Goal: Information Seeking & Learning: Compare options

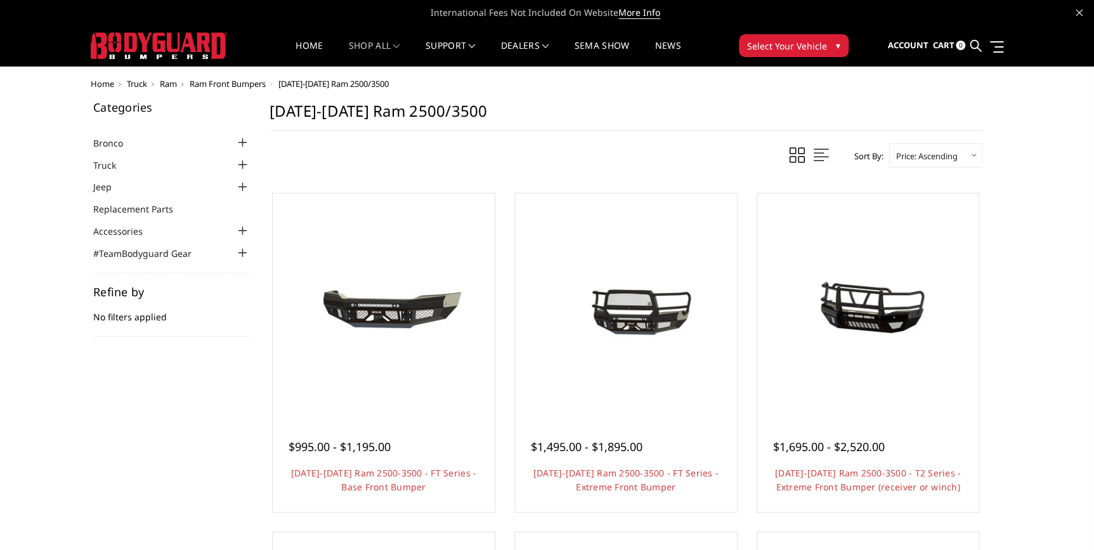
click at [832, 54] on button "Select Your Vehicle ▾" at bounding box center [794, 45] width 110 height 23
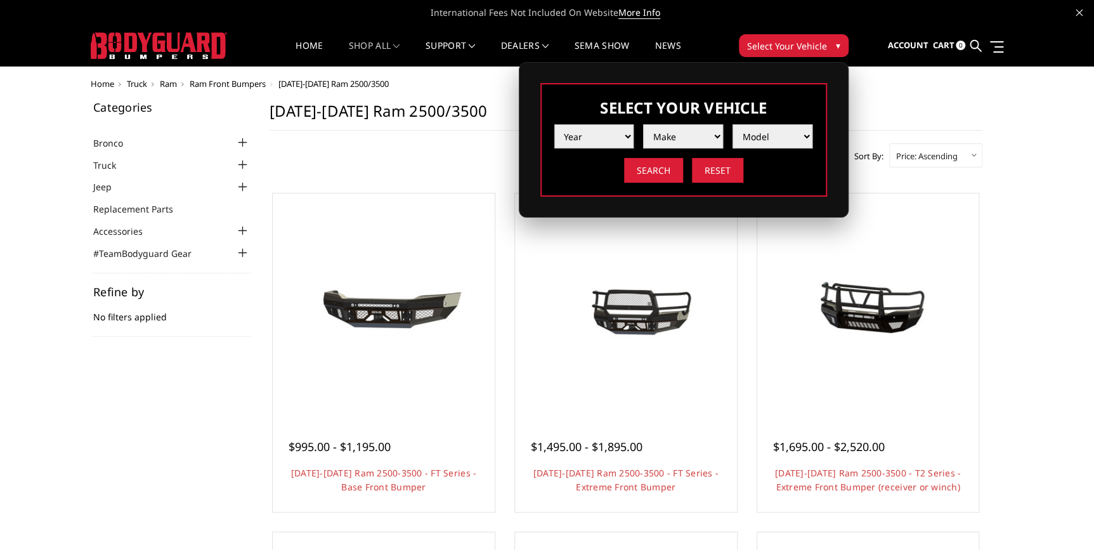
click at [626, 142] on select "Year 2025 2024 2023 2022 2021 2020 2019 2018 2017 2016 2015 2014 2013 2012 2011…" at bounding box center [594, 136] width 80 height 24
select select "yr_2025"
click at [554, 124] on select "Year 2025 2024 2023 2022 2021 2020 2019 2018 2017 2016 2015 2014 2013 2012 2011…" at bounding box center [594, 136] width 80 height 24
click at [700, 151] on div "Year 2025 2024 2023 2022 2021 2020 2019 2018 2017 2016 2015 2014 2013 2012 2011…" at bounding box center [683, 149] width 259 height 68
click at [700, 146] on select "Make Chevrolet Ford GMC Ram Toyota" at bounding box center [683, 136] width 80 height 24
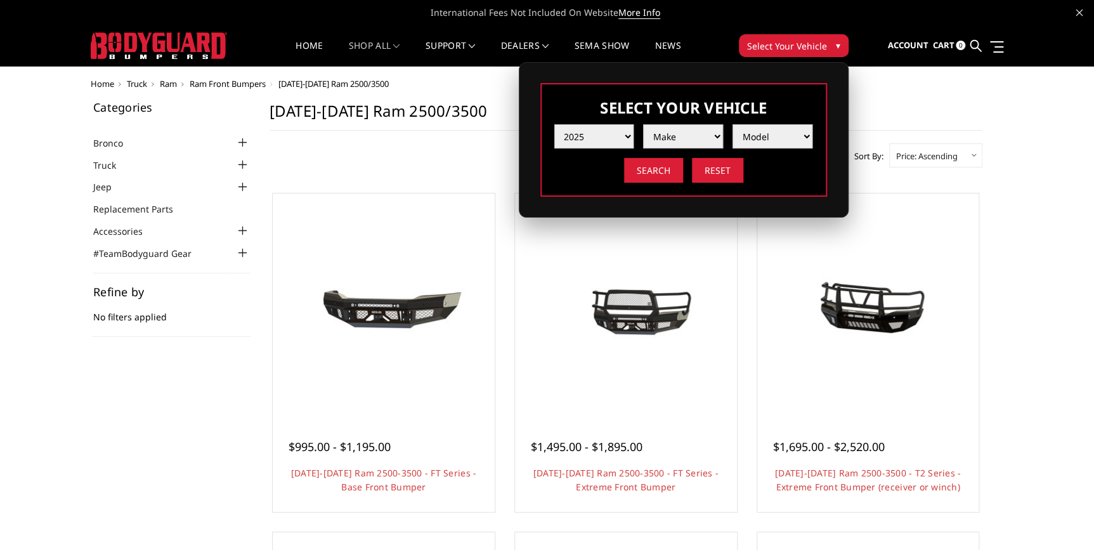
select select "mk_ford"
click at [643, 124] on select "Make Chevrolet Ford GMC Ram Toyota" at bounding box center [683, 136] width 80 height 24
click at [758, 141] on select "Model F150 F150 Raptor F250 / F350 F450 F550" at bounding box center [772, 136] width 80 height 24
select select "md_f250-f350"
click at [732, 124] on select "Model F150 F150 Raptor F250 / F350 F450 F550" at bounding box center [772, 136] width 80 height 24
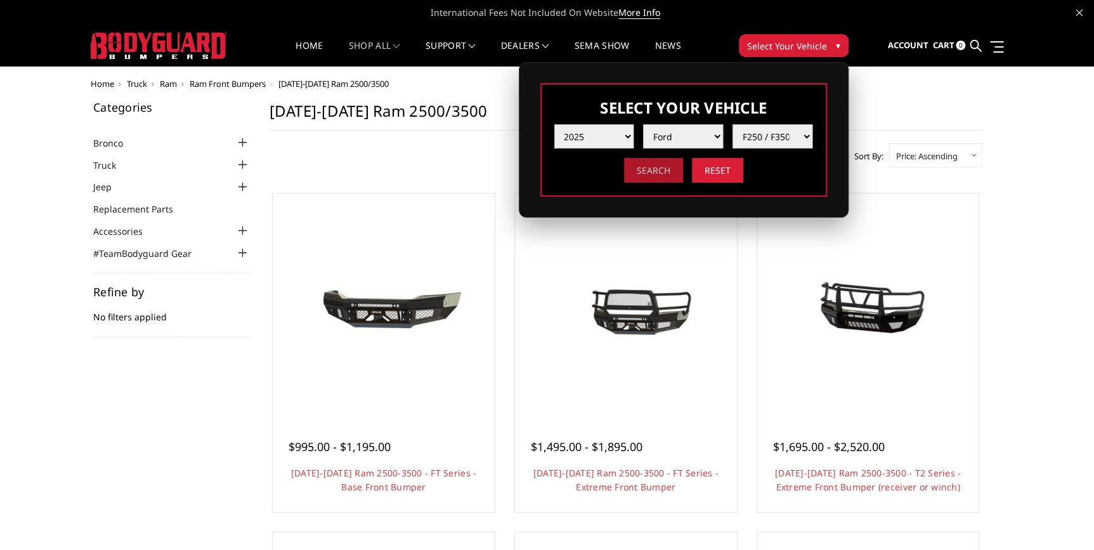
click at [662, 174] on input "Search" at bounding box center [653, 170] width 59 height 25
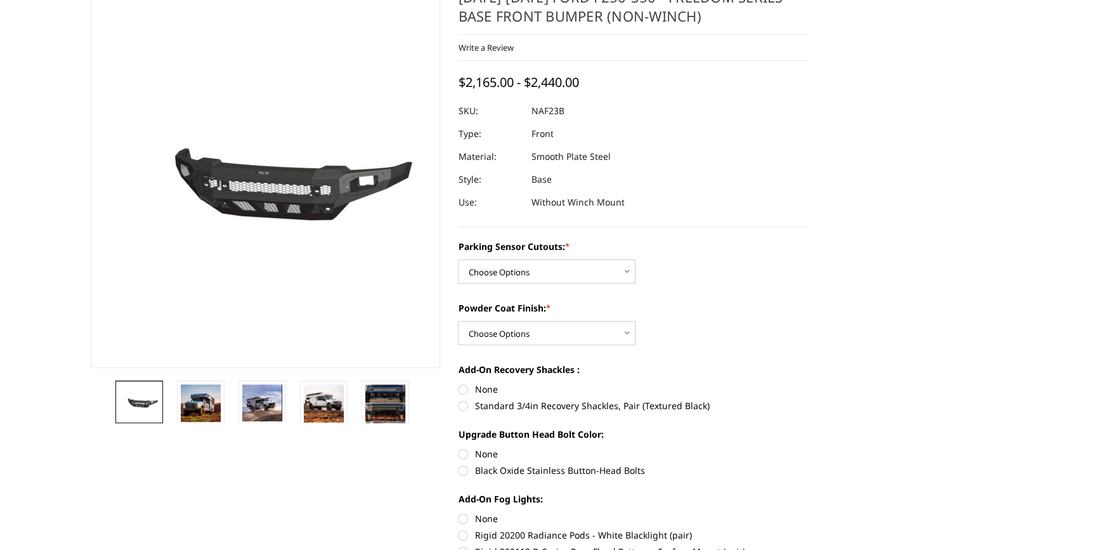
scroll to position [115, 0]
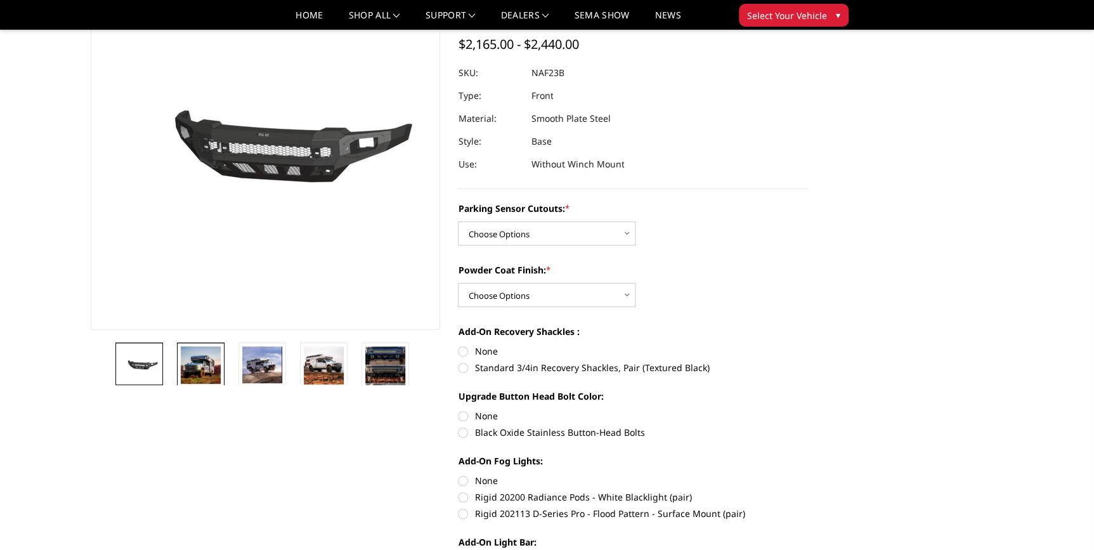
click at [216, 365] on img at bounding box center [201, 364] width 40 height 37
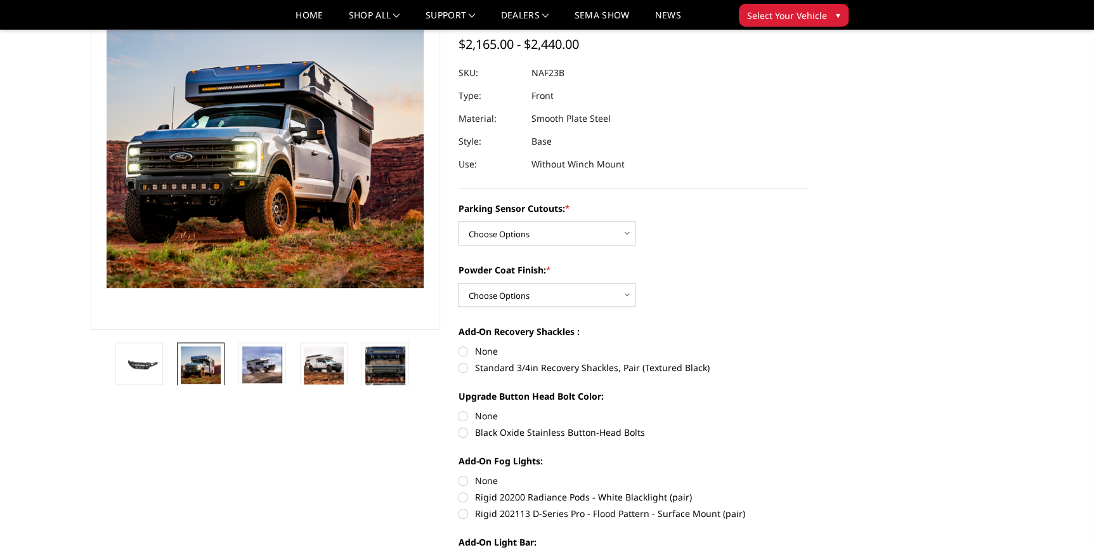
scroll to position [41, 0]
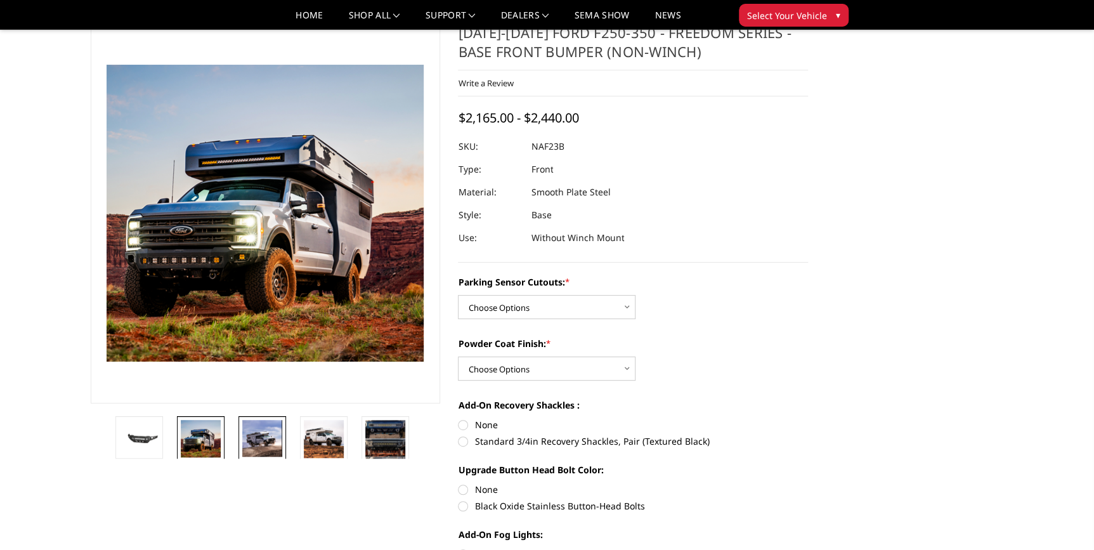
click at [266, 442] on img at bounding box center [262, 438] width 40 height 37
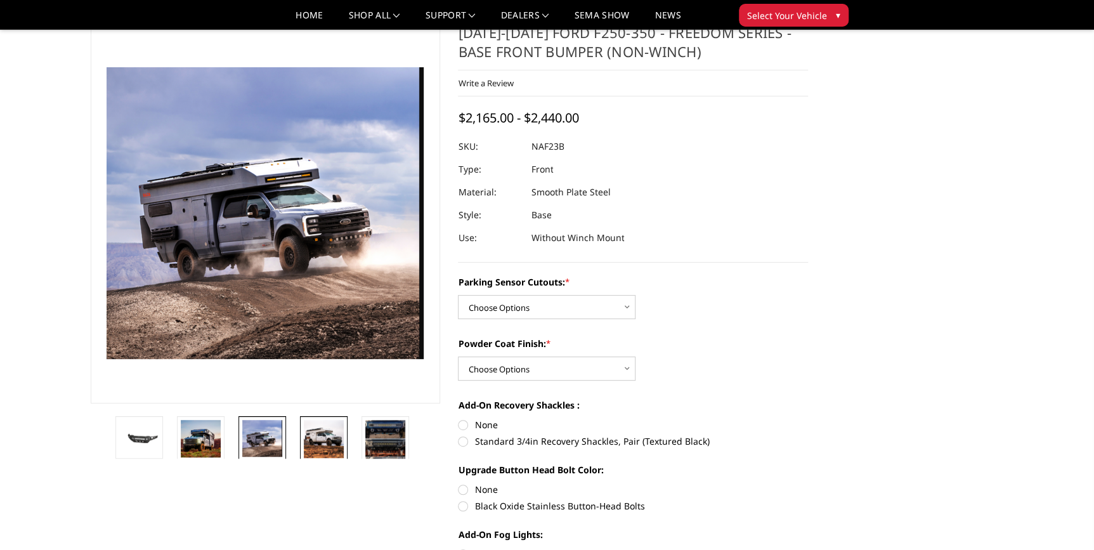
click at [332, 446] on img at bounding box center [324, 439] width 40 height 38
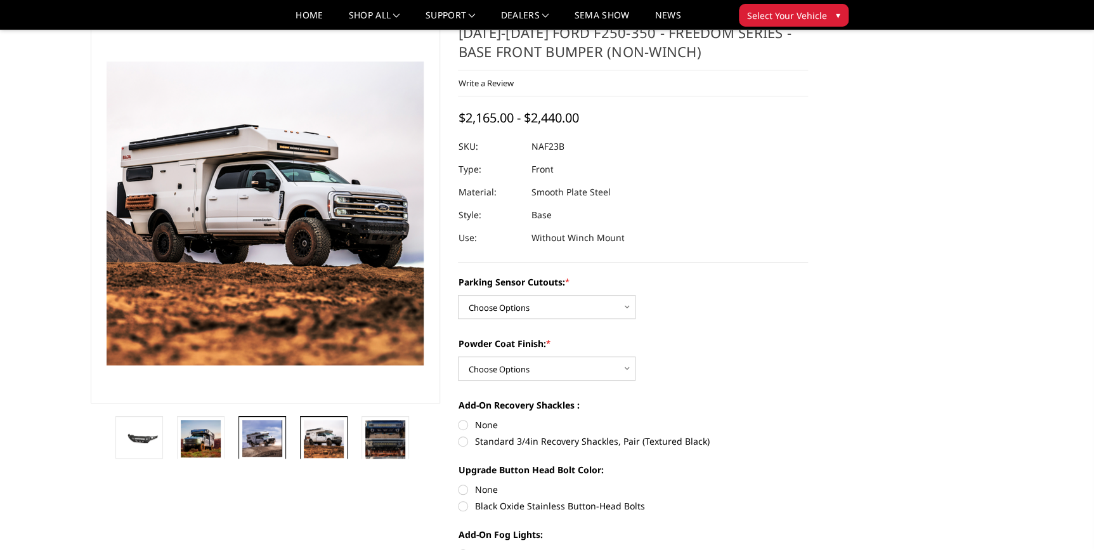
click at [254, 444] on img at bounding box center [262, 438] width 40 height 37
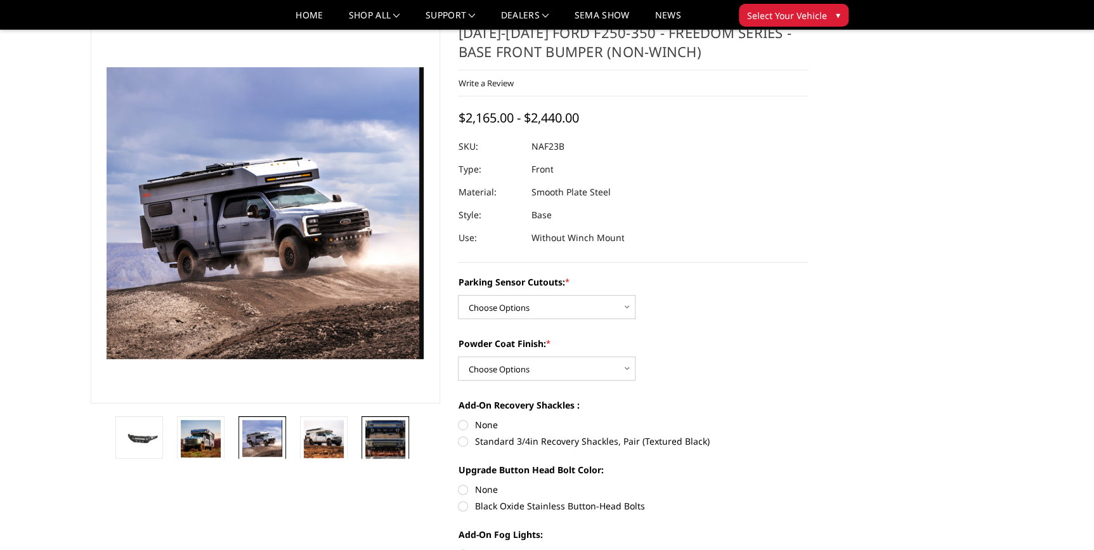
click at [396, 445] on img at bounding box center [385, 447] width 40 height 55
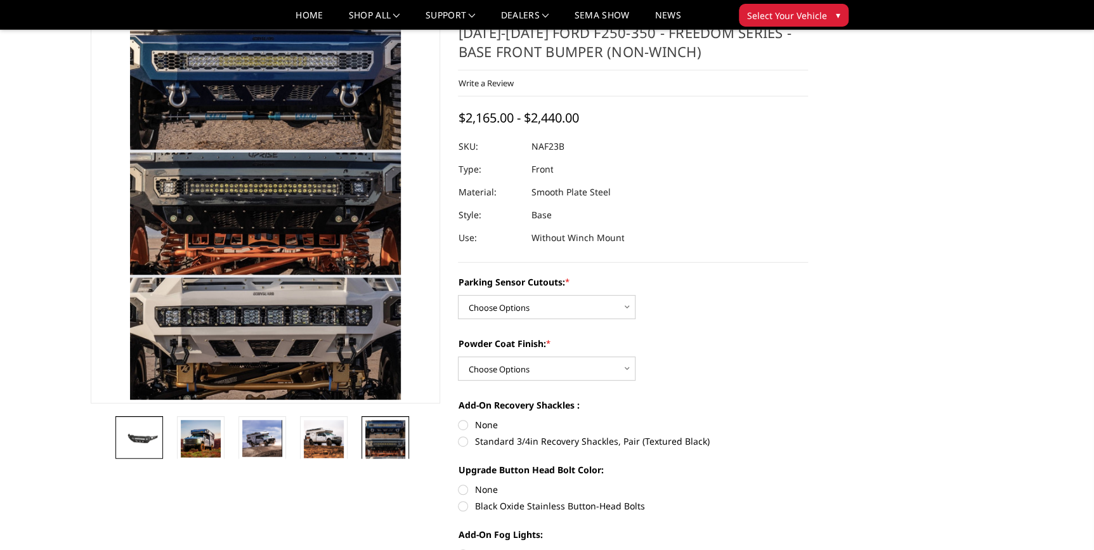
click at [152, 441] on img at bounding box center [139, 437] width 40 height 18
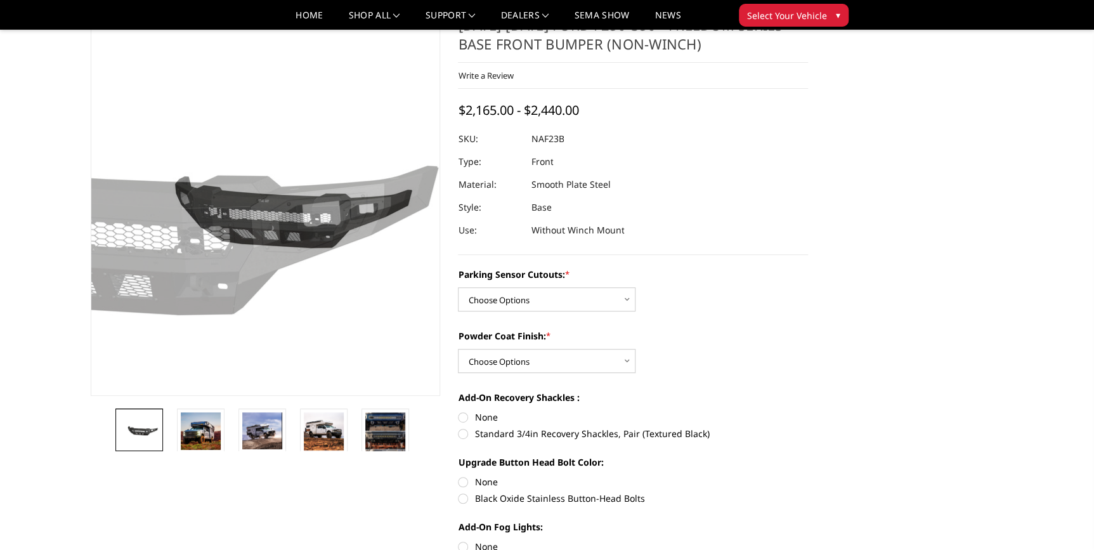
scroll to position [115, 0]
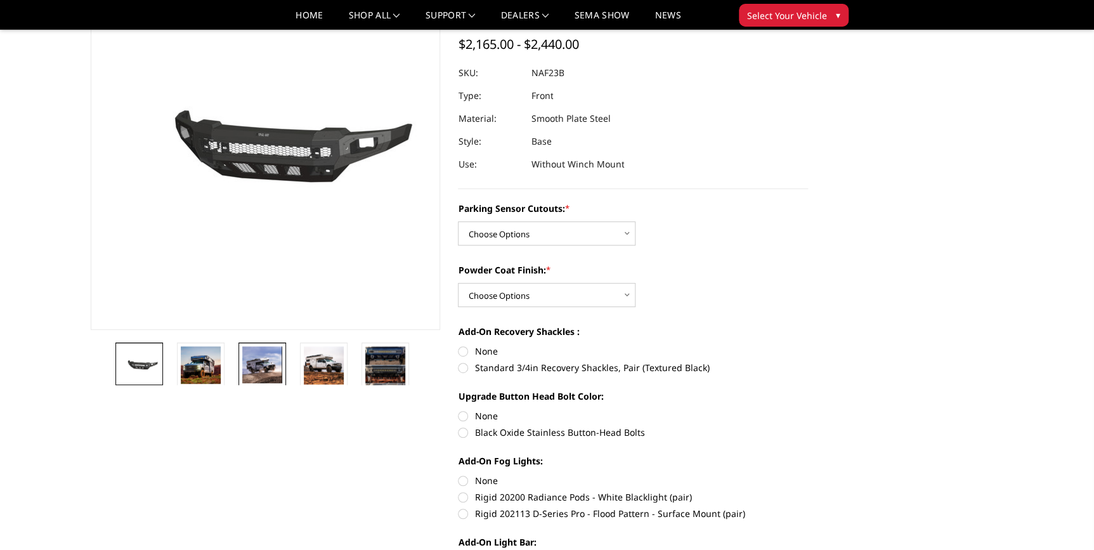
click at [263, 364] on img at bounding box center [262, 364] width 40 height 37
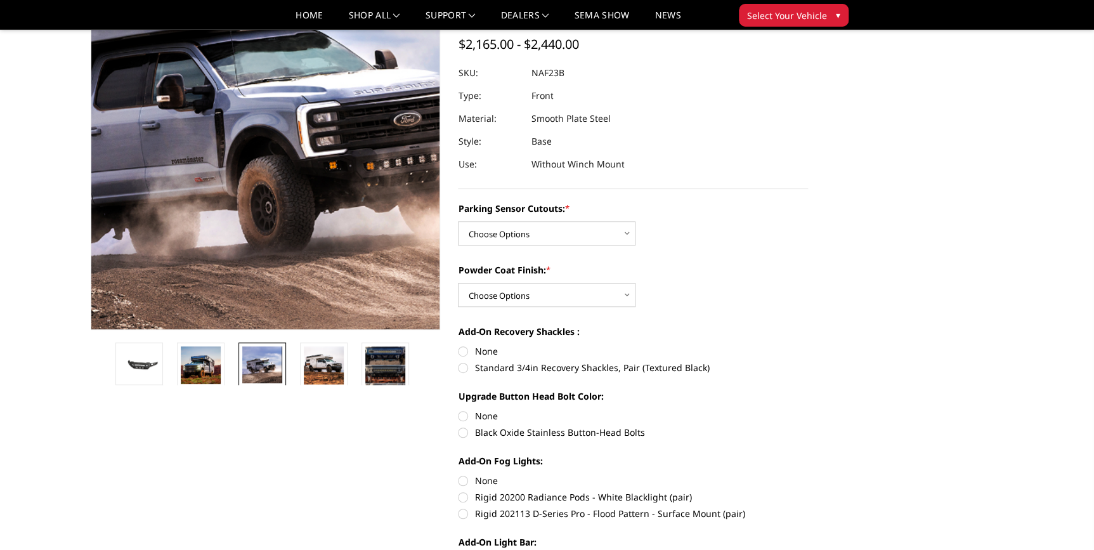
click at [314, 184] on img at bounding box center [201, 97] width 811 height 747
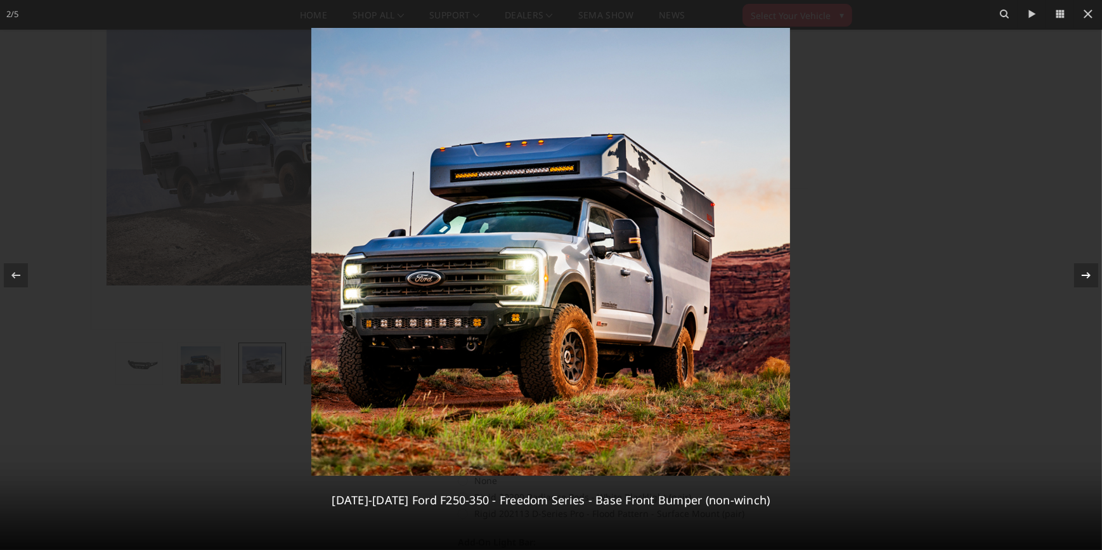
click at [1078, 273] on icon at bounding box center [1085, 275] width 15 height 15
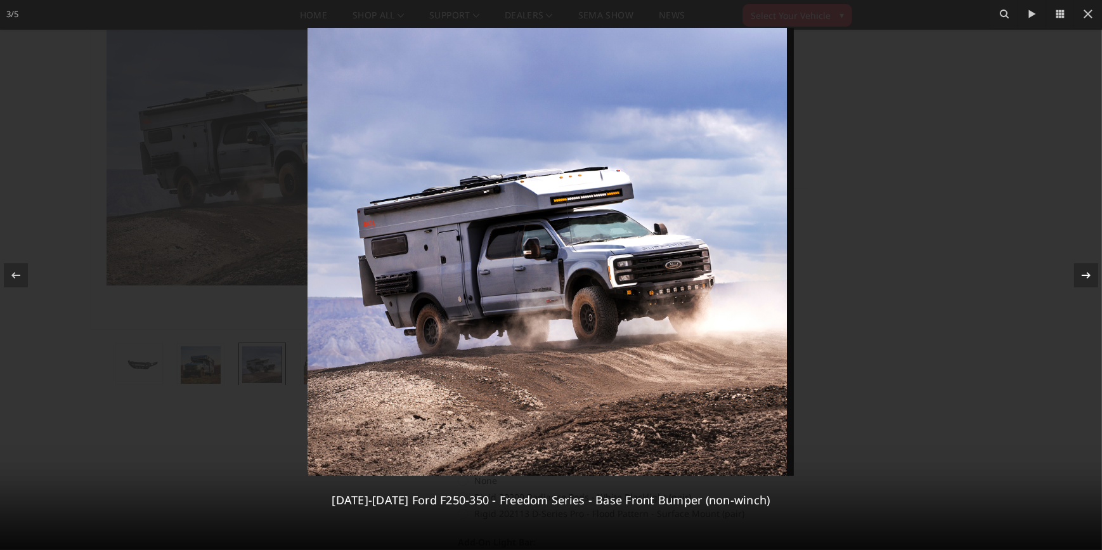
click at [1078, 273] on icon at bounding box center [1085, 275] width 15 height 15
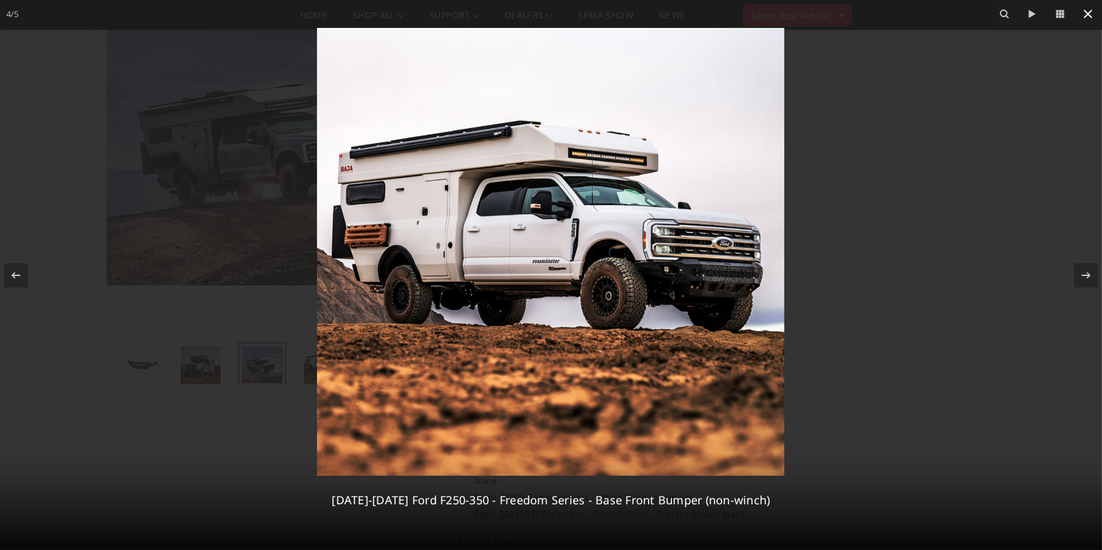
click at [1084, 10] on icon at bounding box center [1087, 14] width 9 height 9
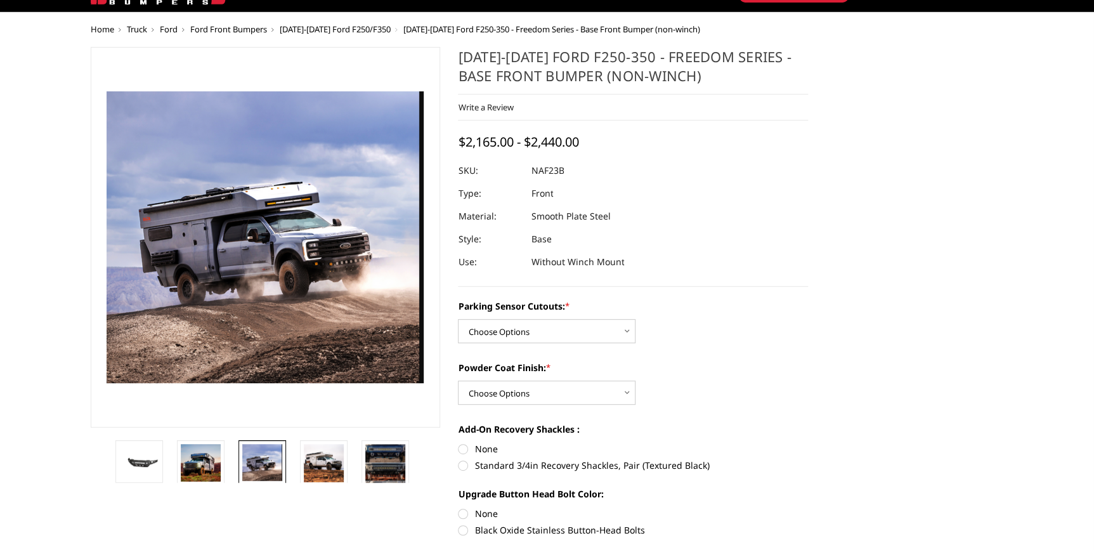
scroll to position [0, 0]
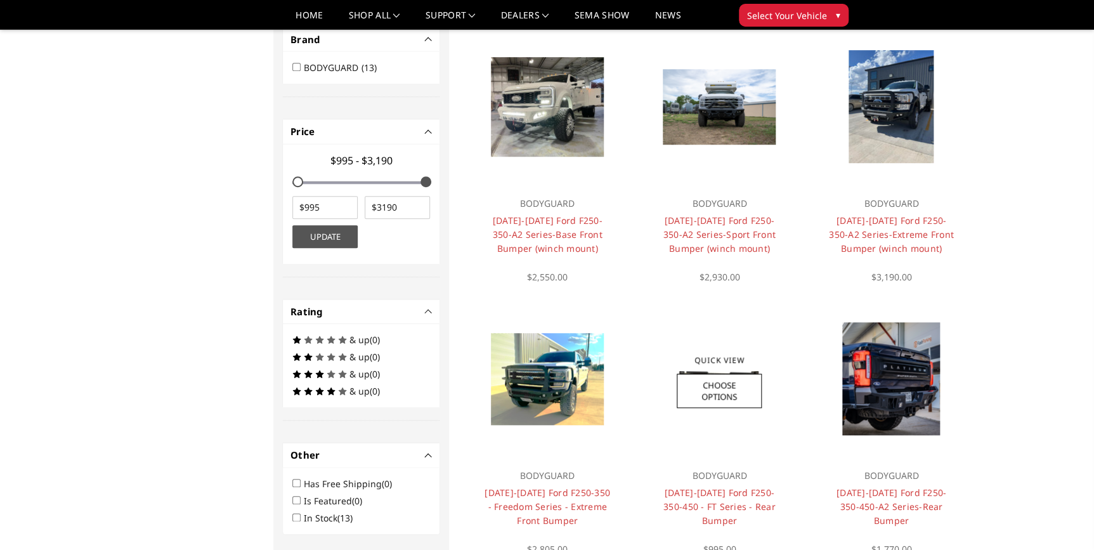
scroll to position [222, 0]
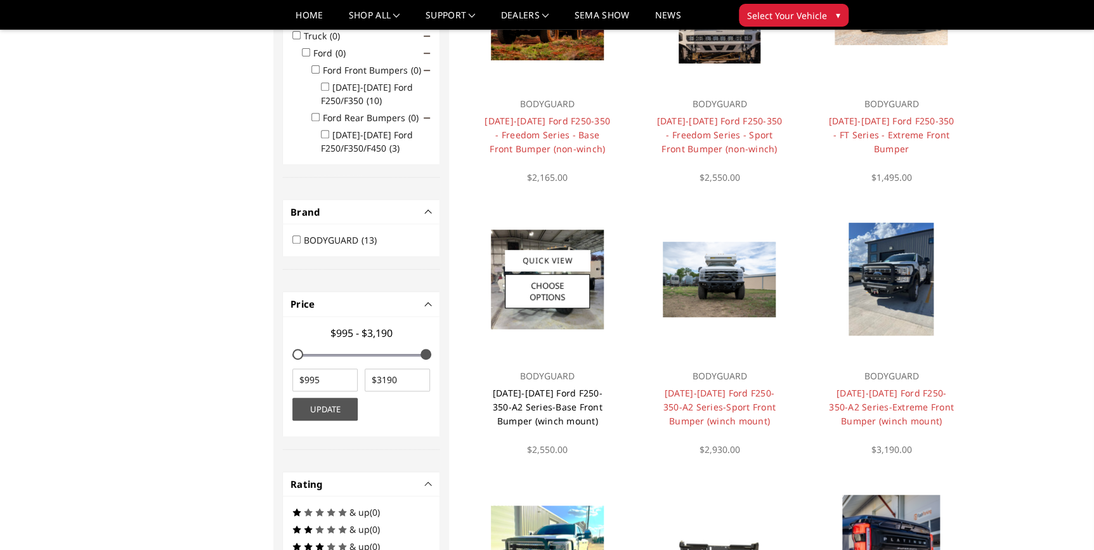
click at [549, 403] on link "2023-2025 Ford F250-350-A2 Series-Base Front Bumper (winch mount)" at bounding box center [548, 407] width 110 height 40
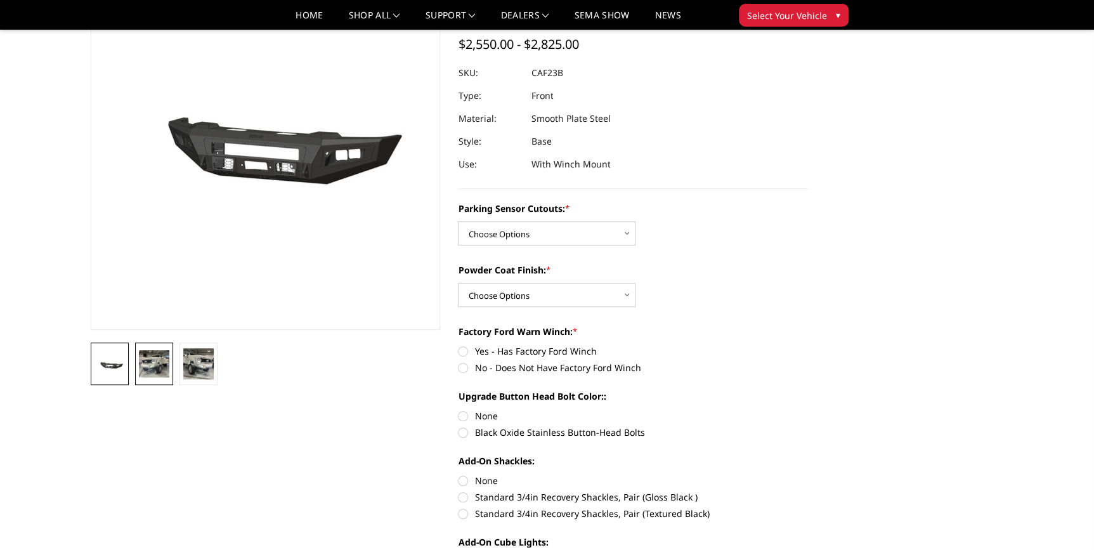
click at [145, 366] on img at bounding box center [154, 363] width 30 height 27
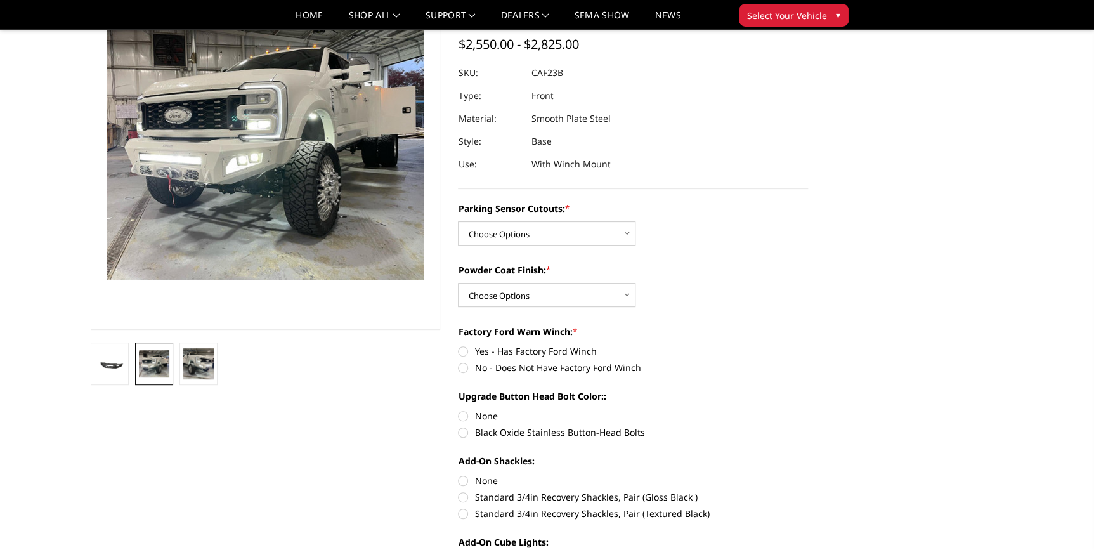
scroll to position [50, 0]
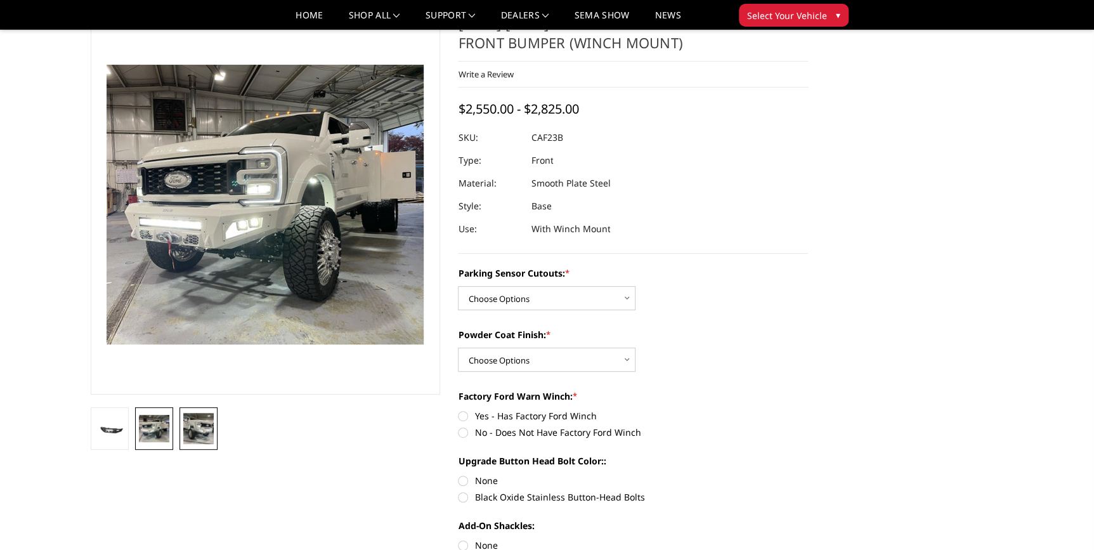
click at [190, 425] on img at bounding box center [198, 428] width 30 height 30
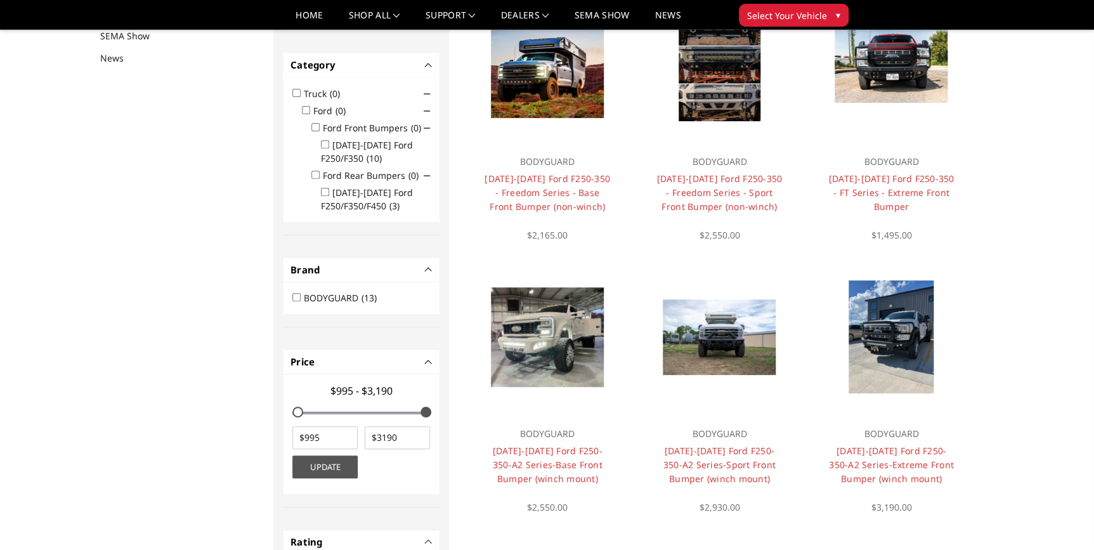
scroll to position [106, 0]
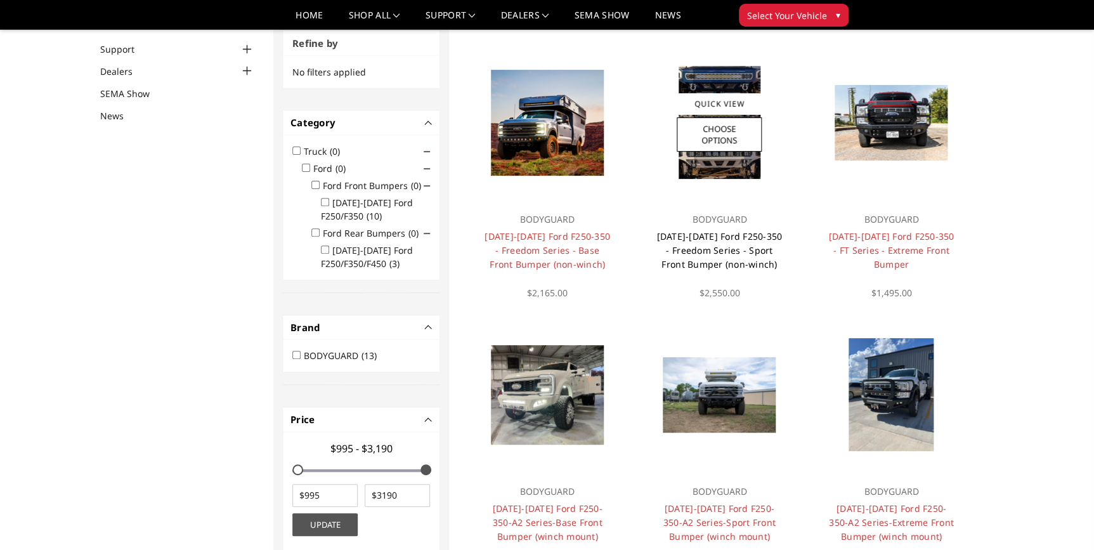
click at [723, 250] on link "[DATE]-[DATE] Ford F250-350 - Freedom Series - Sport Front Bumper (non-winch)" at bounding box center [719, 250] width 126 height 40
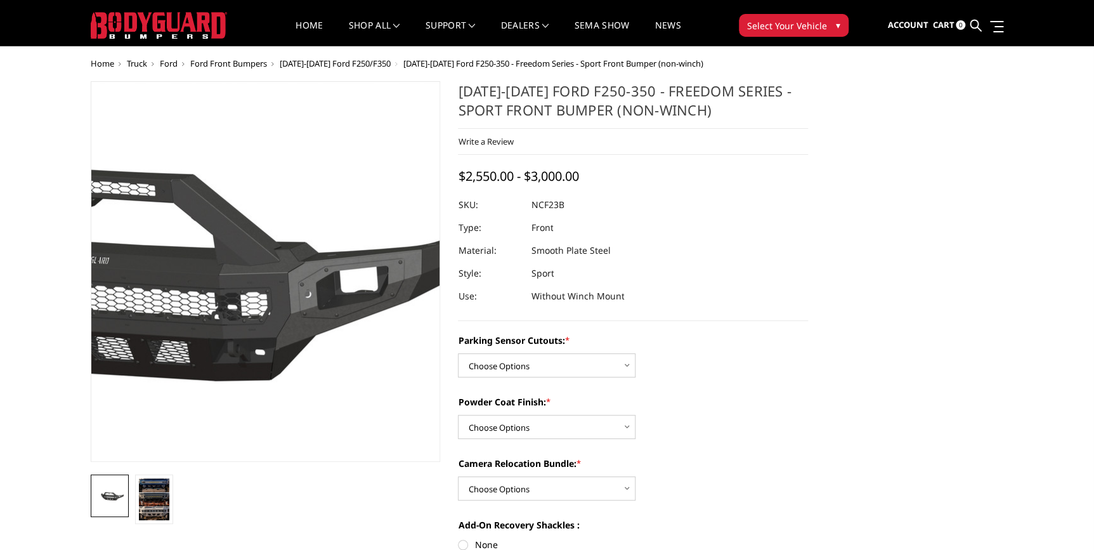
scroll to position [57, 0]
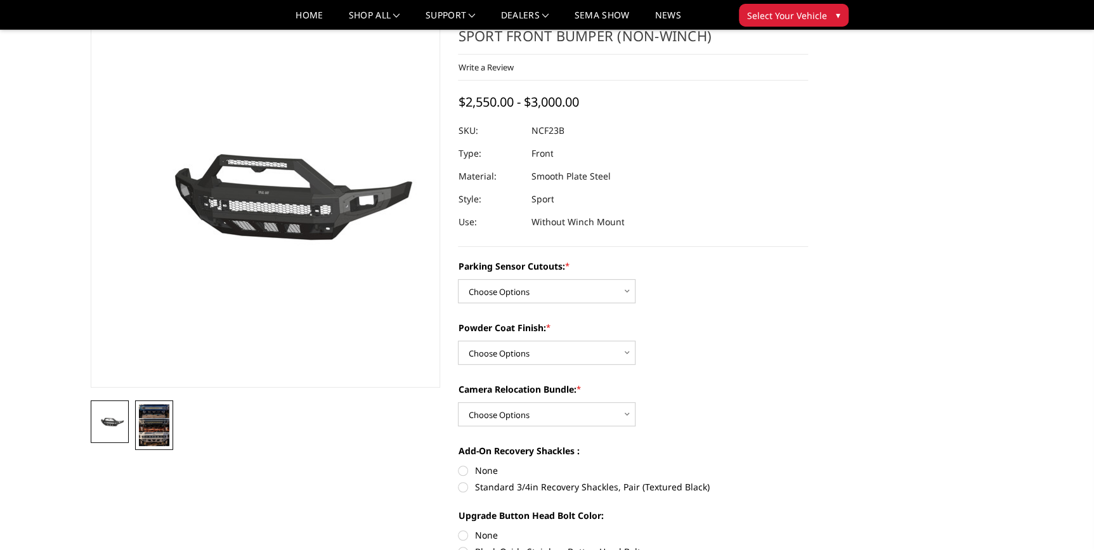
click at [156, 415] on img at bounding box center [154, 425] width 30 height 42
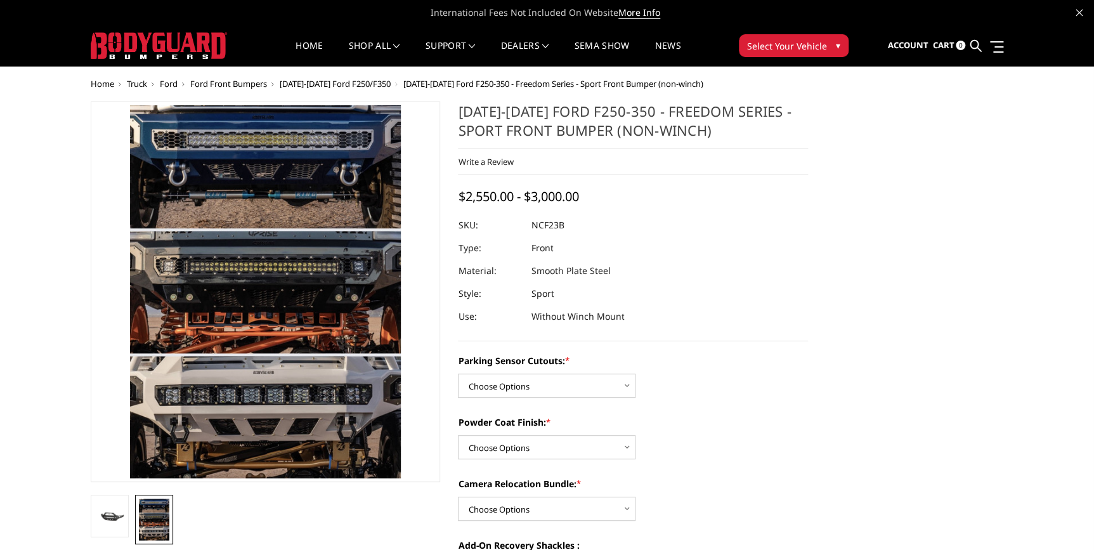
scroll to position [0, 0]
